Goal: Task Accomplishment & Management: Use online tool/utility

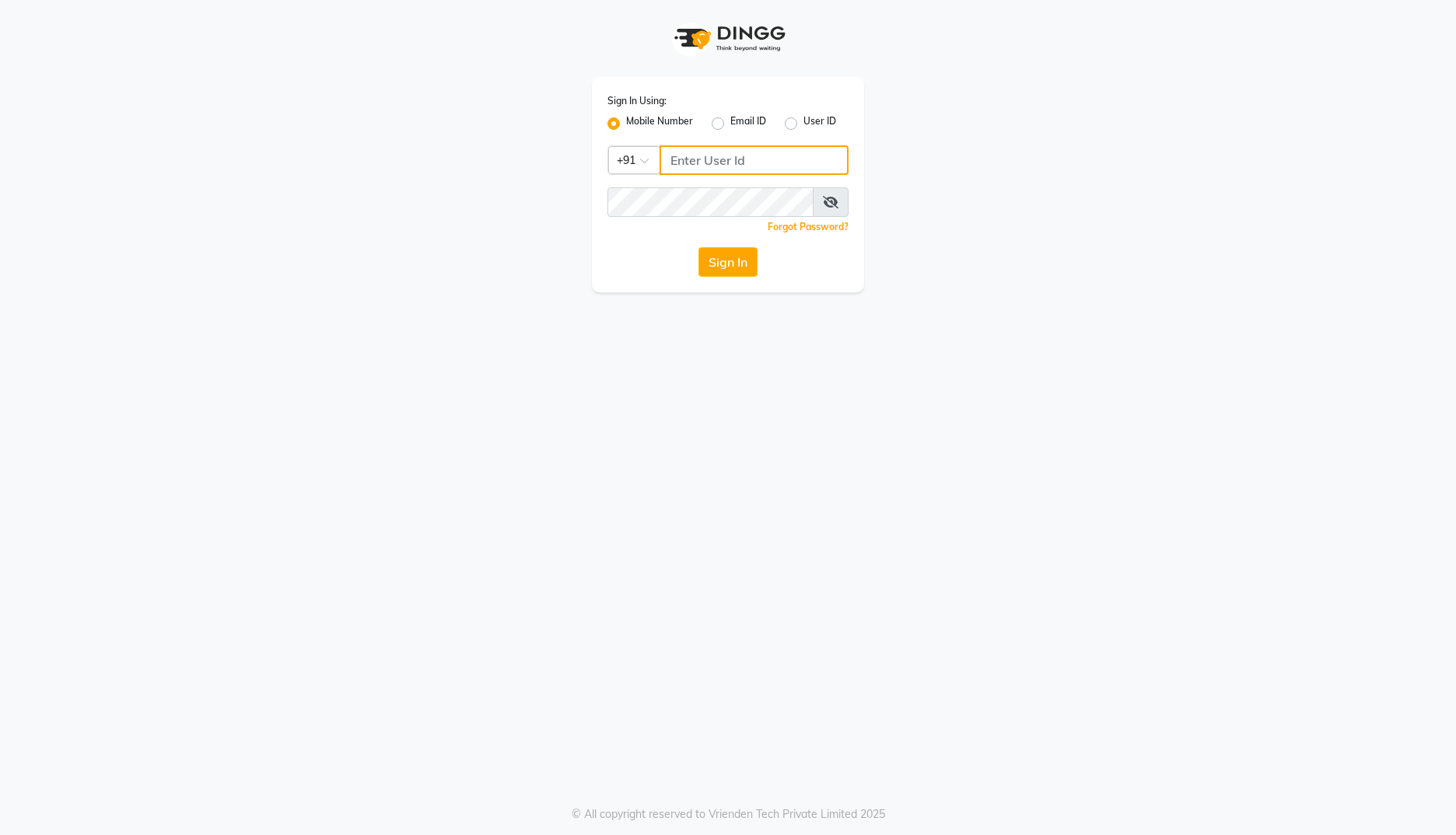
click at [745, 161] on input "Username" at bounding box center [754, 160] width 189 height 29
type input "9867429173"
click at [698, 247] on button "Sign In" at bounding box center [728, 262] width 59 height 29
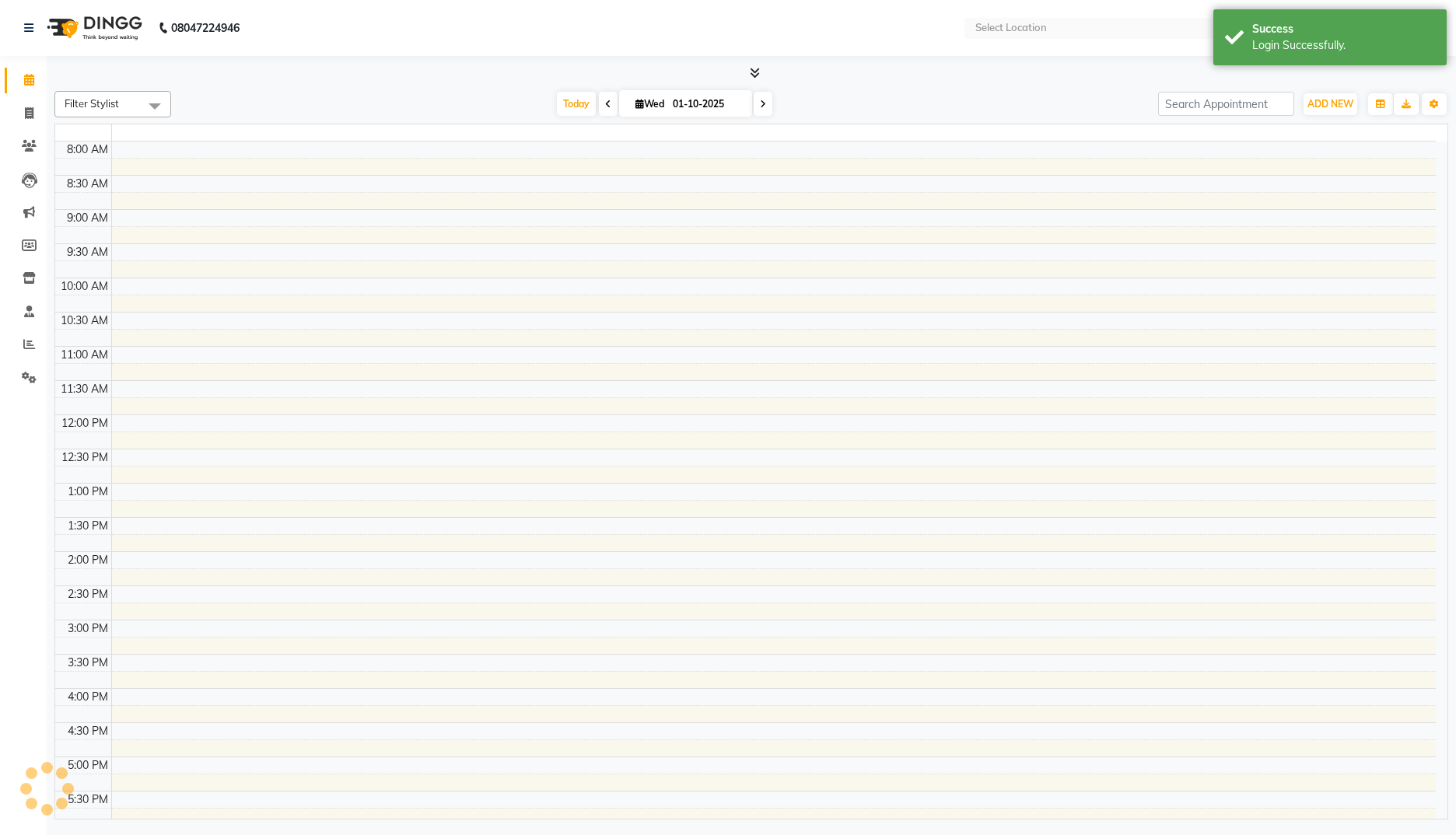
select select "en"
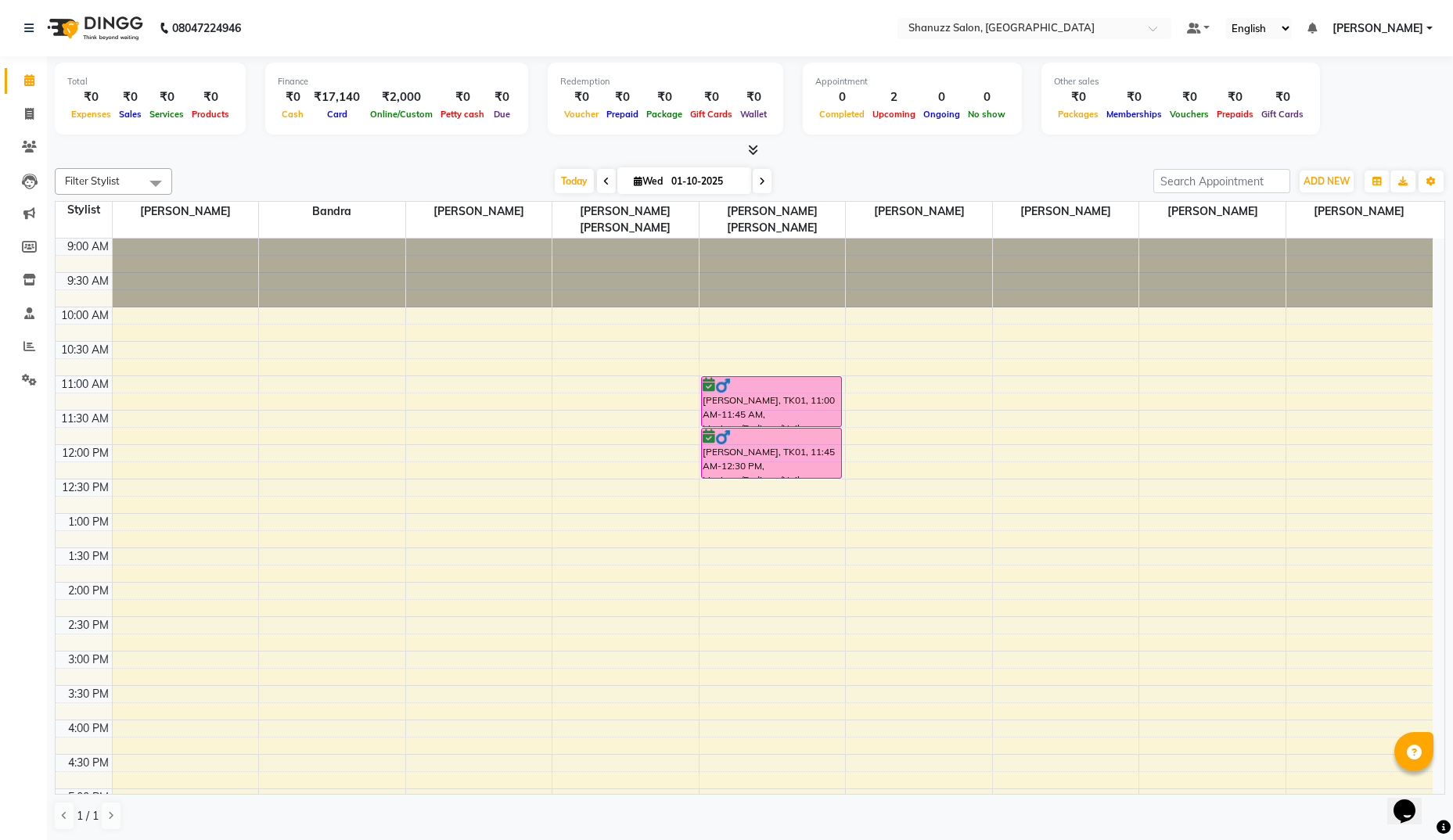
click at [752, 157] on span at bounding box center [750, 151] width 16 height 16
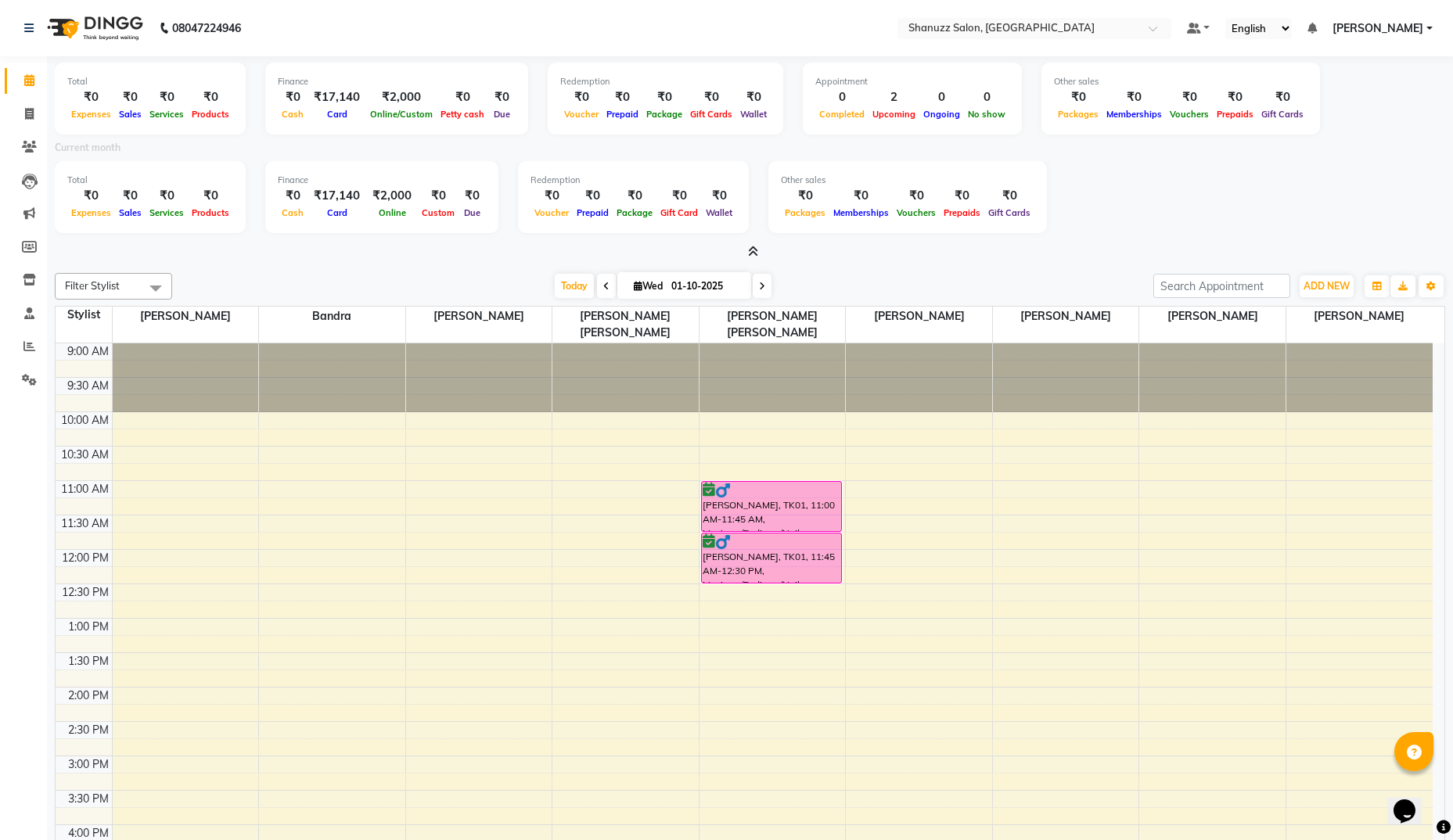
click at [749, 257] on span at bounding box center [750, 252] width 16 height 16
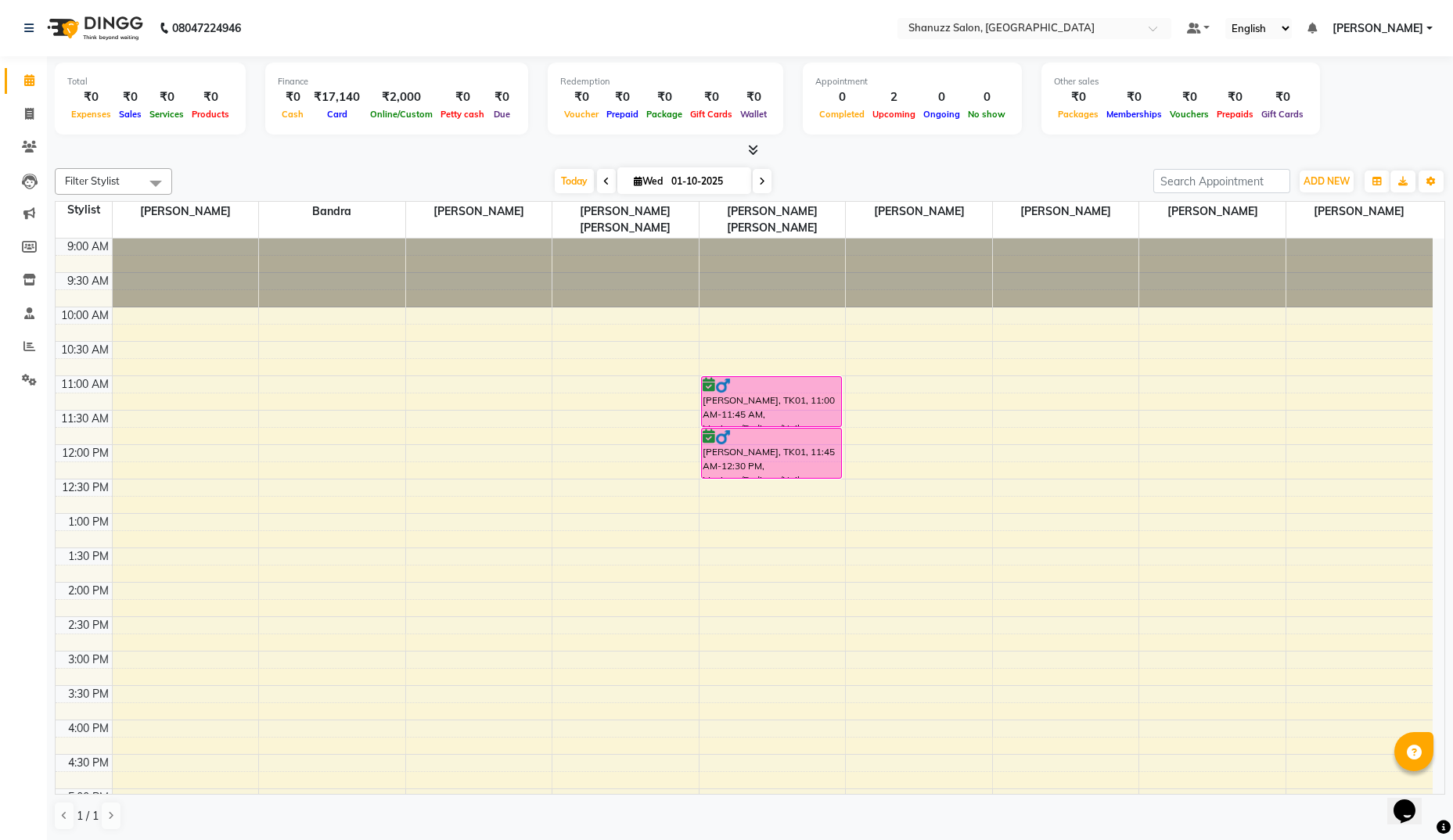
click at [751, 144] on icon at bounding box center [753, 149] width 10 height 11
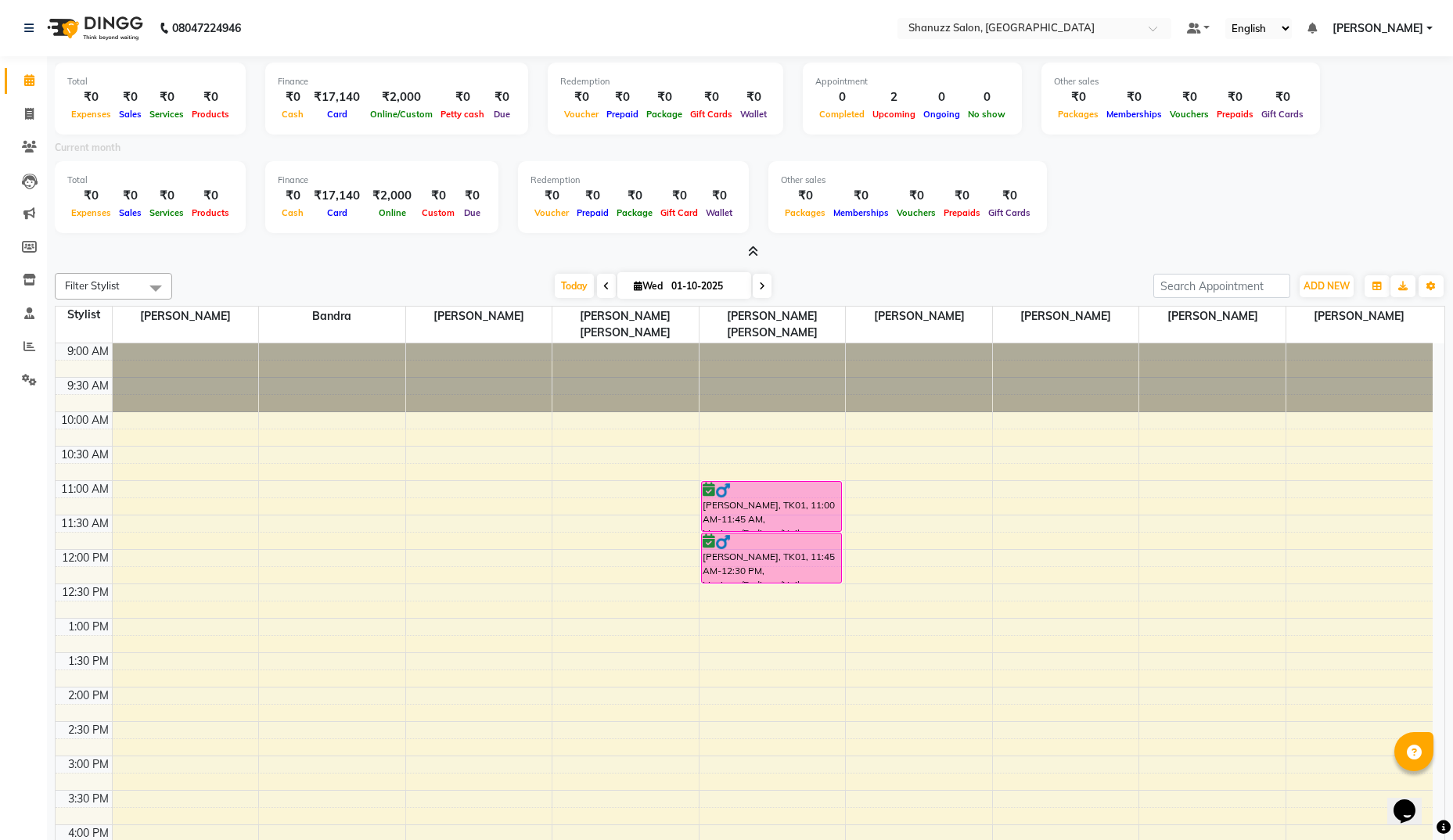
click at [758, 255] on icon at bounding box center [753, 251] width 10 height 11
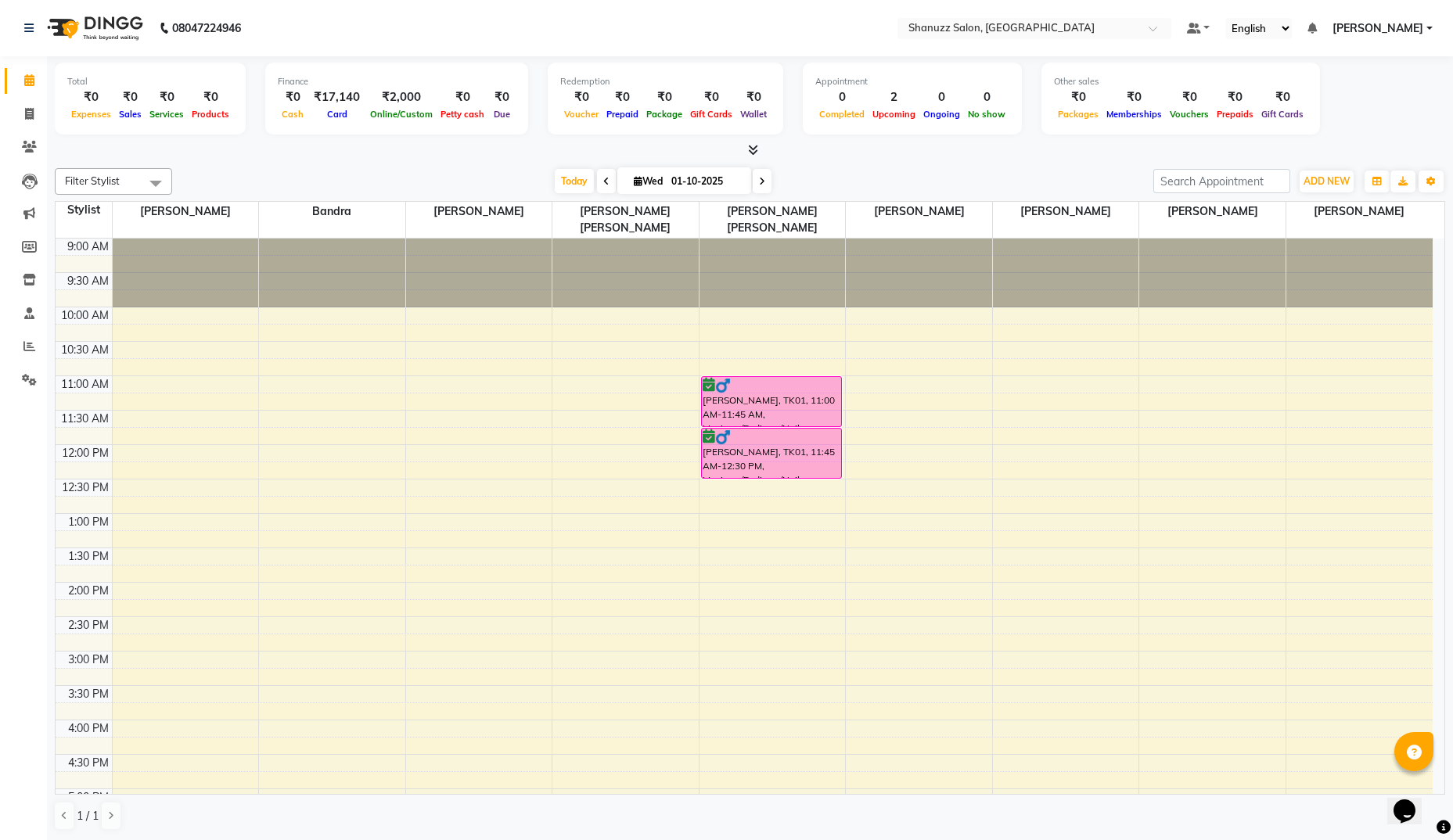
click at [750, 155] on icon at bounding box center [753, 149] width 10 height 11
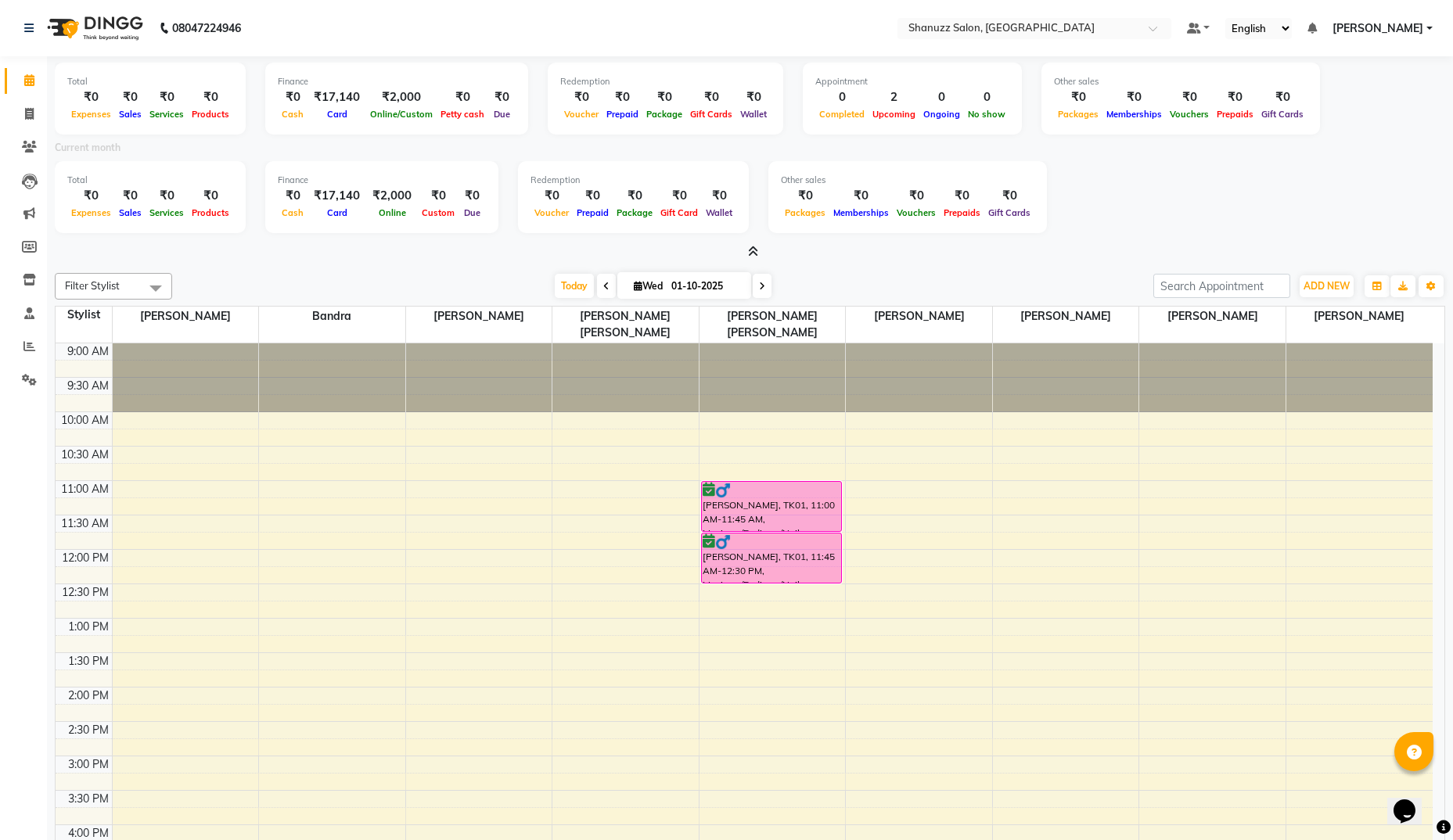
click at [751, 250] on icon at bounding box center [753, 251] width 10 height 11
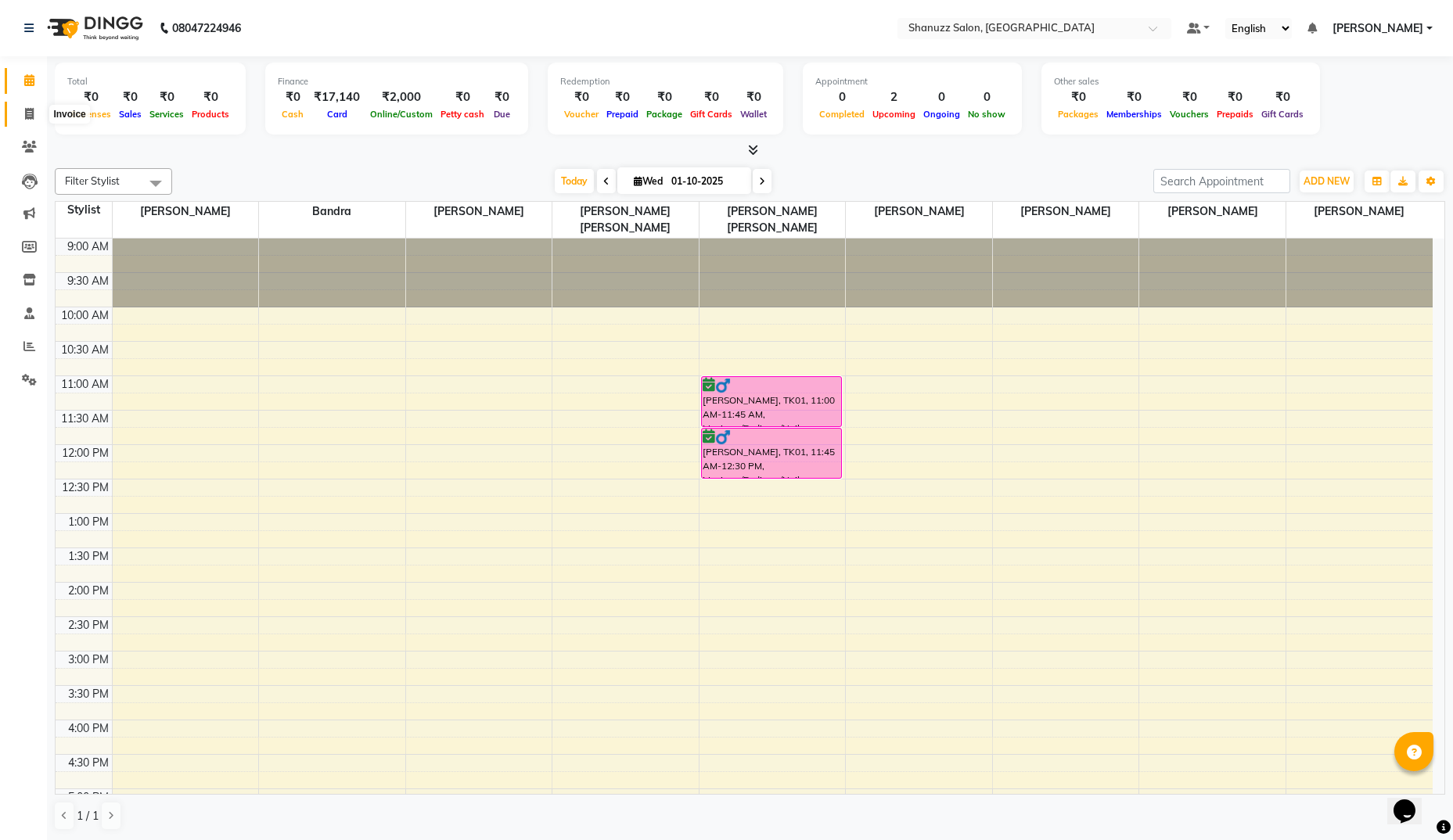
click at [31, 118] on icon at bounding box center [29, 113] width 9 height 11
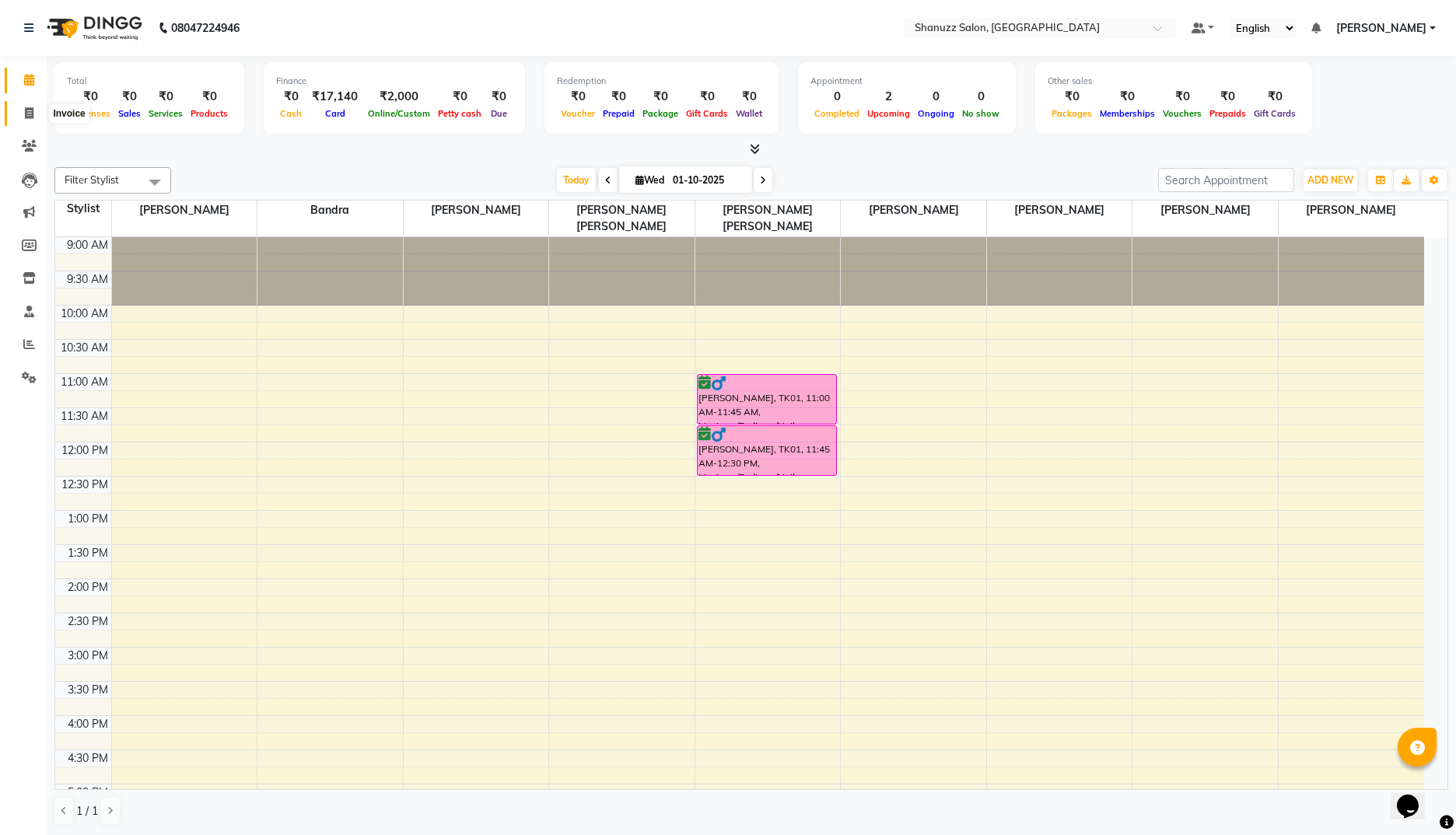
select select "service"
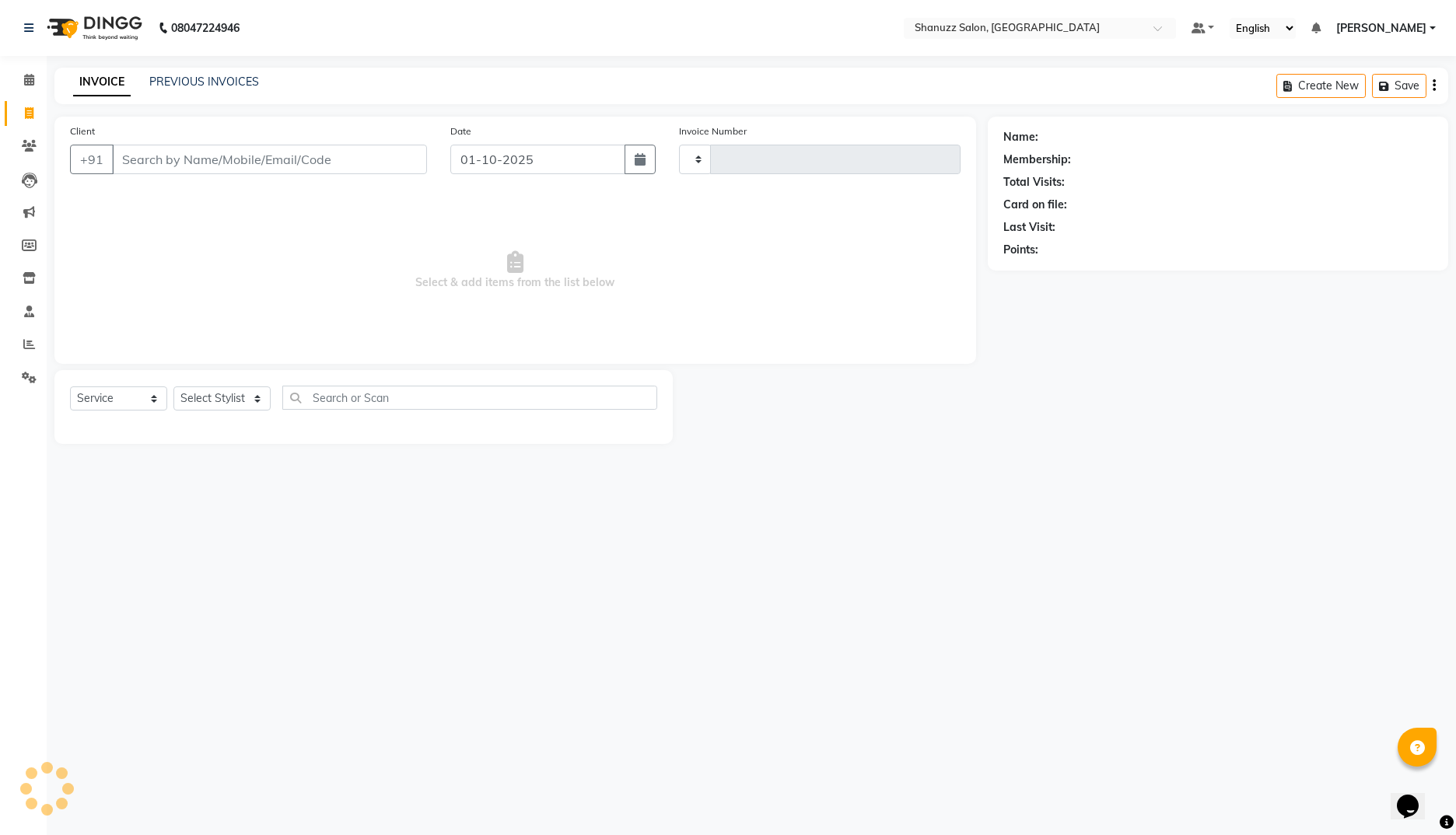
type input "1862"
select select "9055"
click at [245, 84] on link "PREVIOUS INVOICES" at bounding box center [204, 81] width 110 height 14
